Goal: Task Accomplishment & Management: Manage account settings

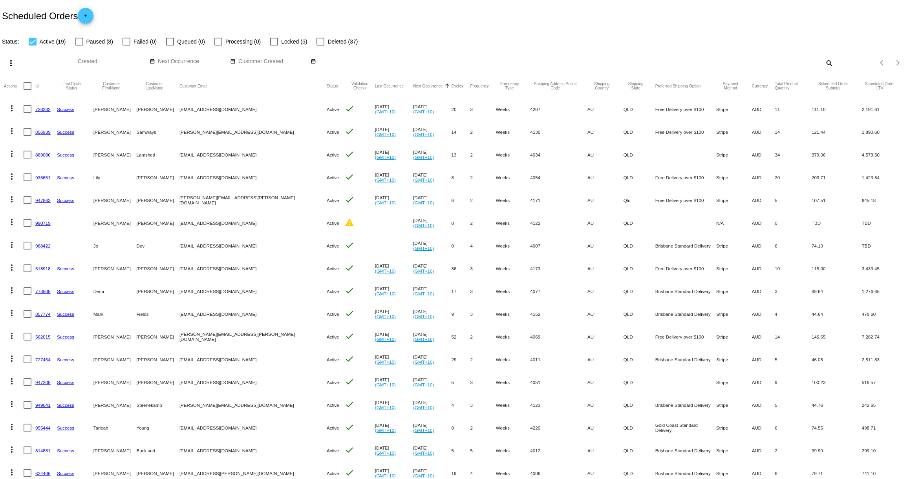
click at [46, 223] on link "990719" at bounding box center [42, 223] width 15 height 5
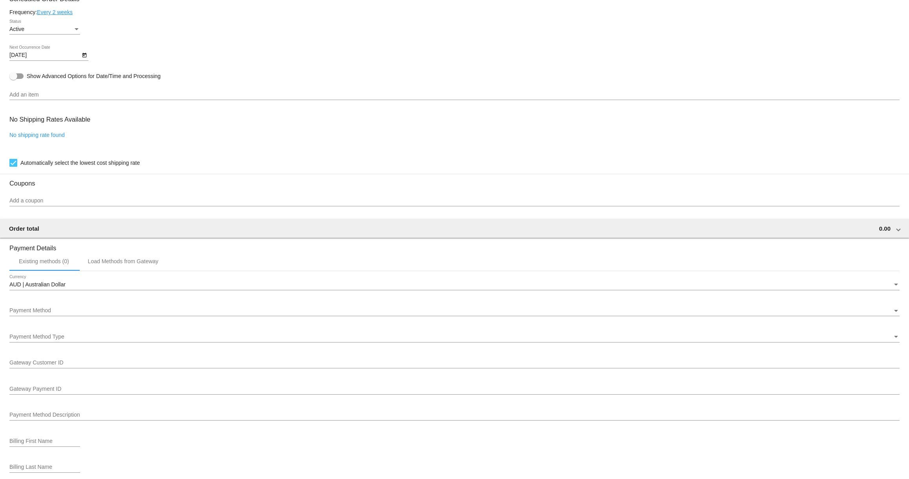
scroll to position [302, 0]
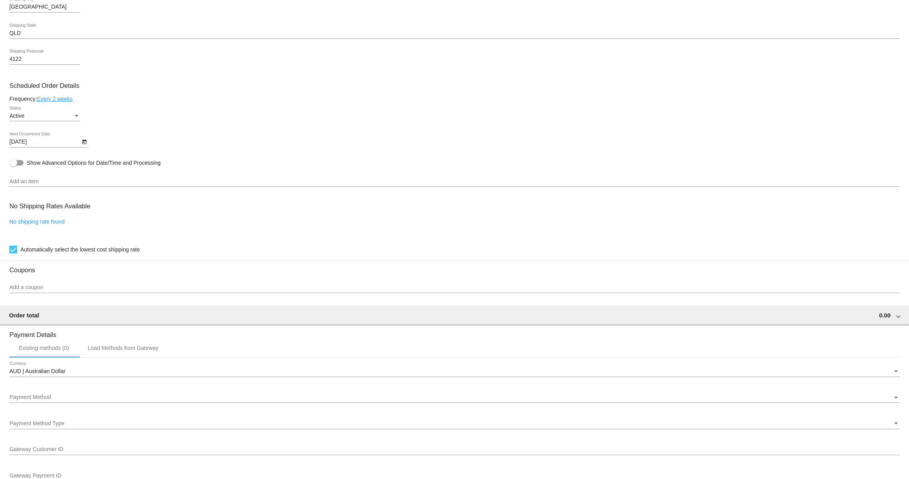
click at [83, 144] on icon "Open calendar" at bounding box center [84, 142] width 4 height 5
click at [18, 283] on div "31" at bounding box center [20, 279] width 14 height 14
type input "8/31/2025"
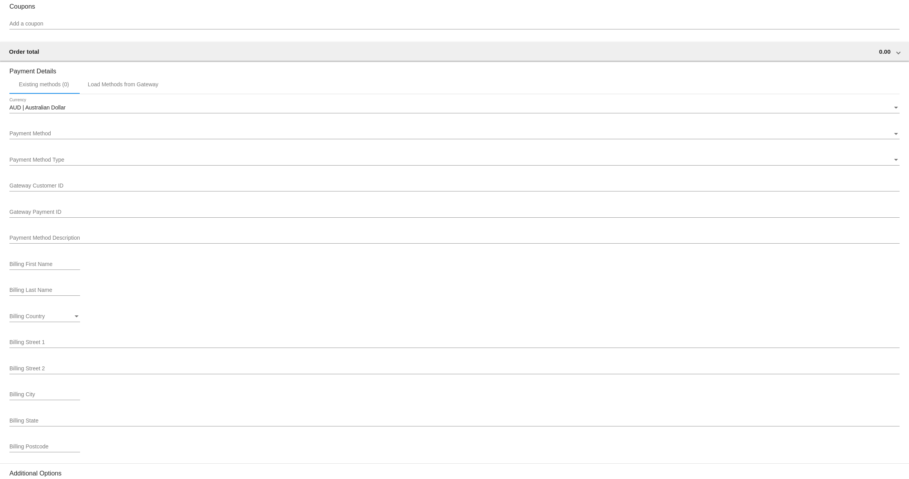
scroll to position [669, 0]
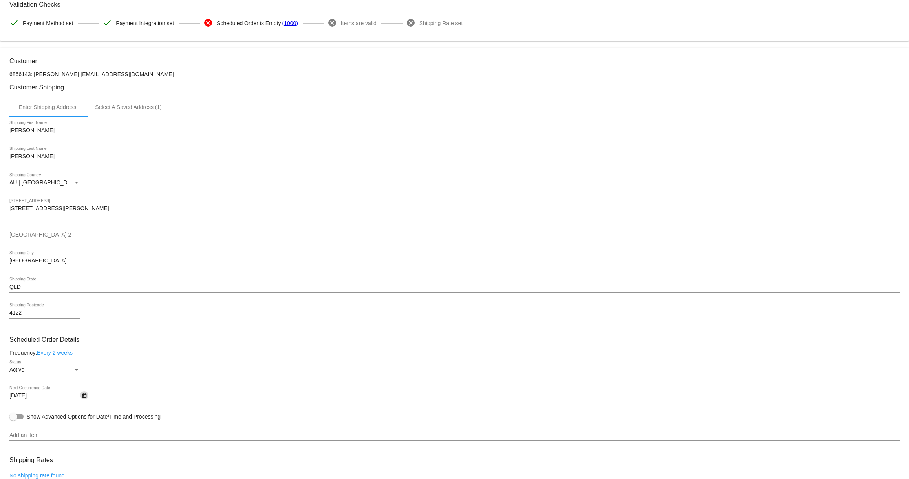
scroll to position [0, 0]
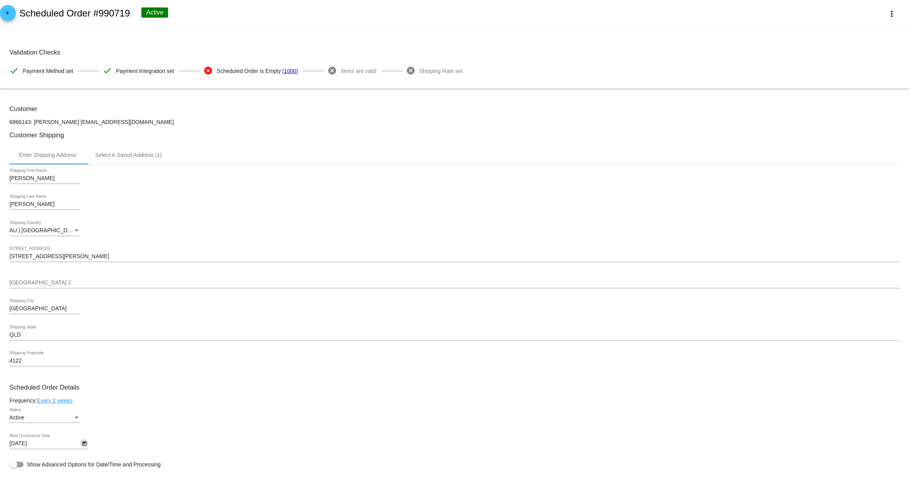
click at [7, 12] on mat-icon "arrow_back" at bounding box center [7, 14] width 9 height 9
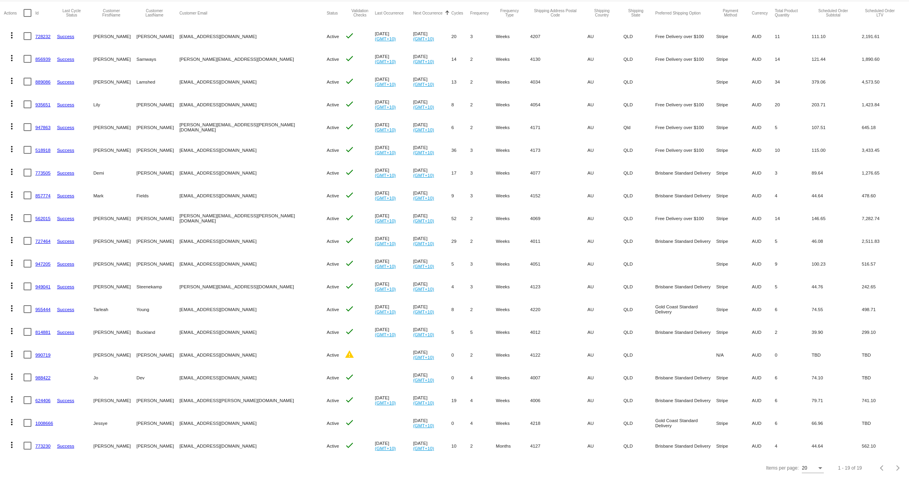
scroll to position [73, 0]
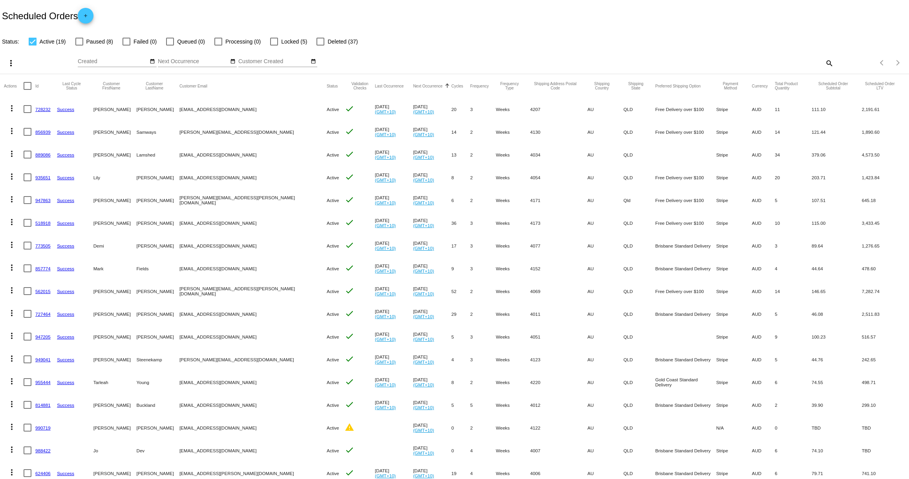
click at [41, 157] on link "889086" at bounding box center [42, 154] width 15 height 5
